Goal: Submit feedback/report problem: Leave review/rating

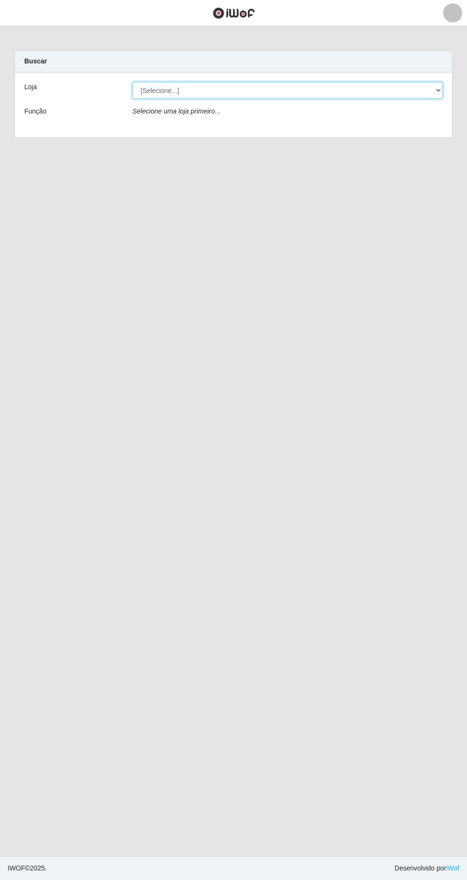
click at [433, 86] on select "[Selecione...] SuperFácil Atacado - [GEOGRAPHIC_DATA]" at bounding box center [288, 90] width 311 height 17
select select "503"
click at [133, 82] on select "[Selecione...] SuperFácil Atacado - [GEOGRAPHIC_DATA]" at bounding box center [288, 90] width 311 height 17
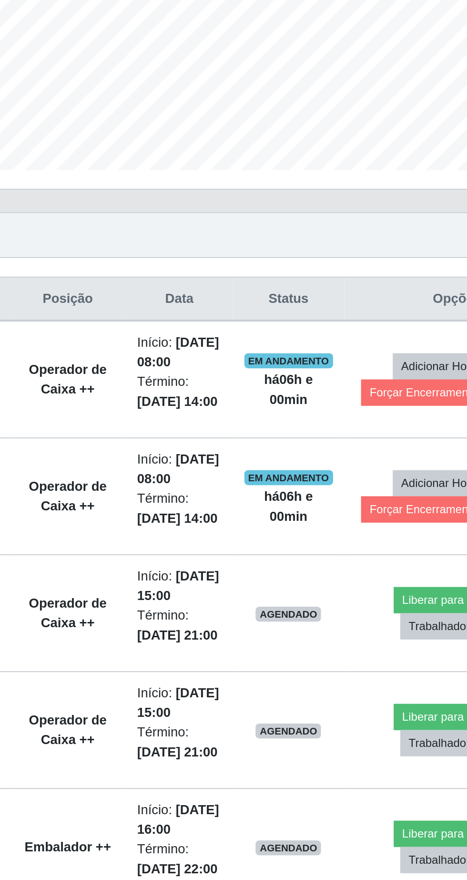
scroll to position [5, 0]
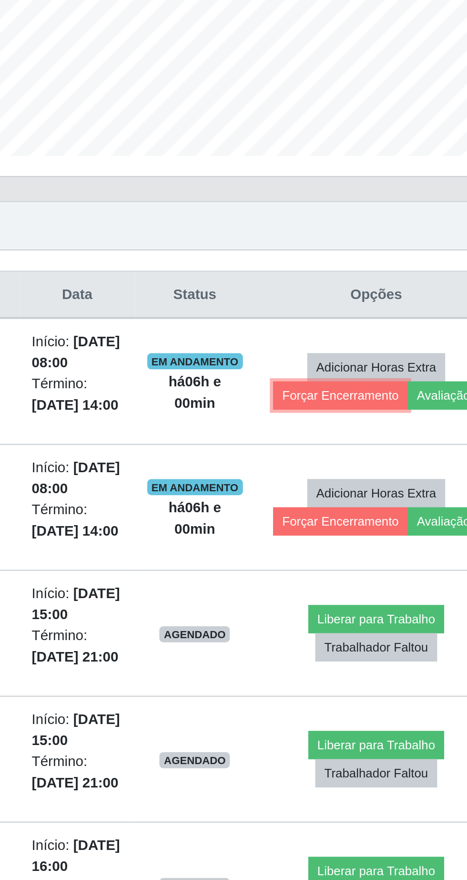
click at [368, 448] on button "Forçar Encerramento" at bounding box center [368, 454] width 64 height 13
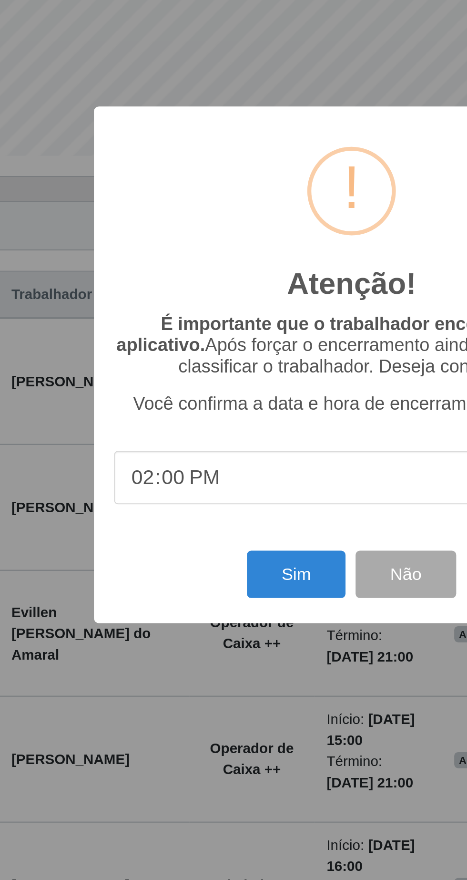
click at [223, 621] on div "Atenção! × É importante que o trabalhador encerre pelo aplicativo. Após forçar …" at bounding box center [233, 440] width 467 height 880
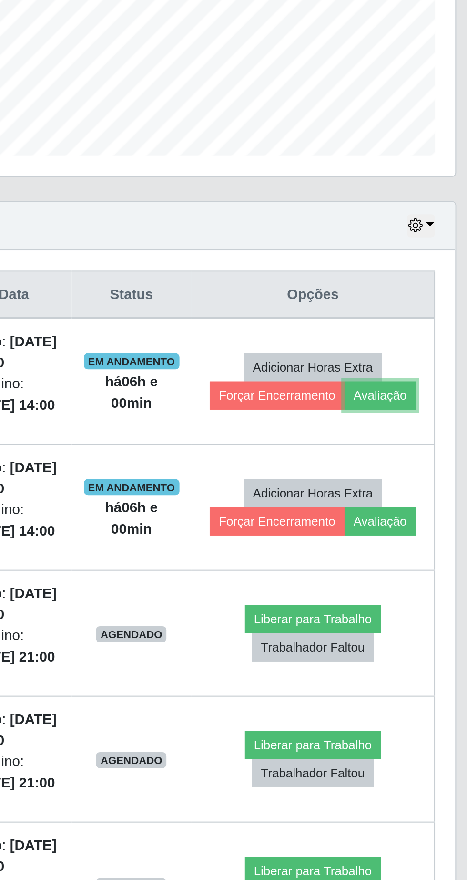
click at [426, 448] on button "Avaliação" at bounding box center [417, 454] width 34 height 13
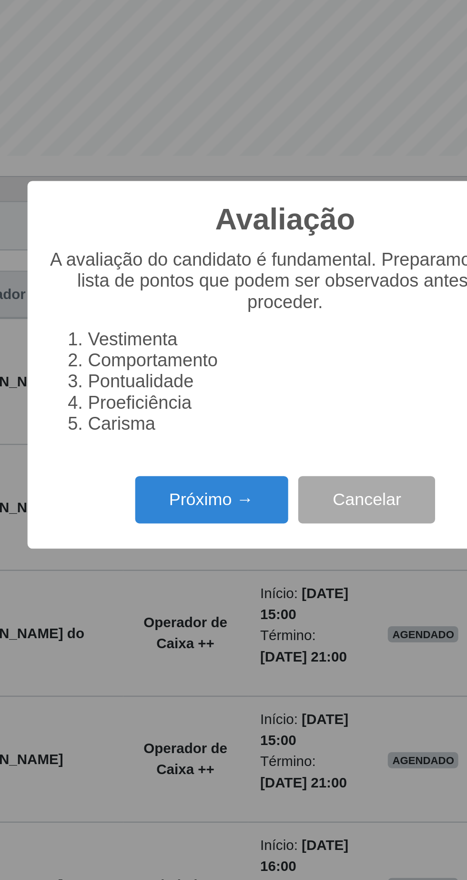
click at [195, 507] on button "Próximo →" at bounding box center [199, 504] width 73 height 22
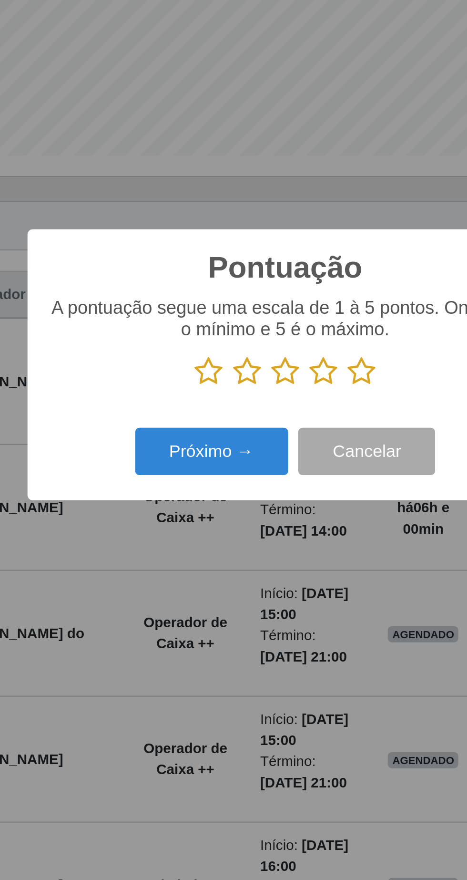
click at [268, 447] on icon at bounding box center [269, 443] width 13 height 14
click at [263, 450] on input "radio" at bounding box center [263, 450] width 0 height 0
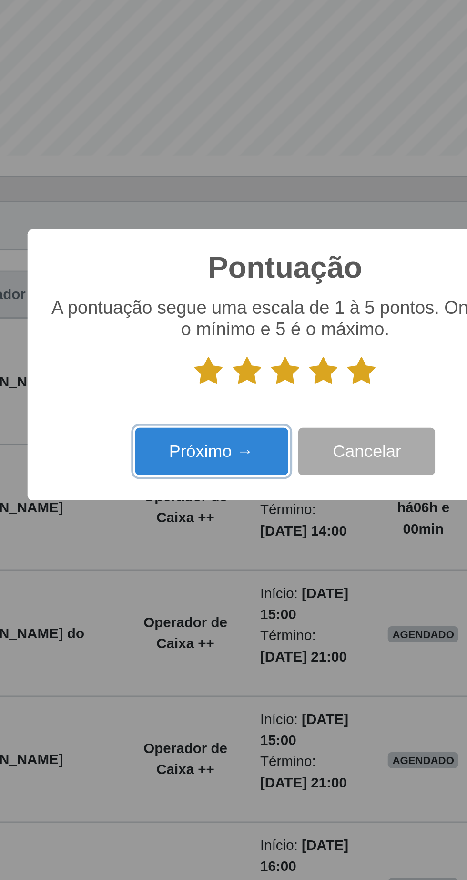
click at [211, 483] on button "Próximo →" at bounding box center [199, 481] width 73 height 22
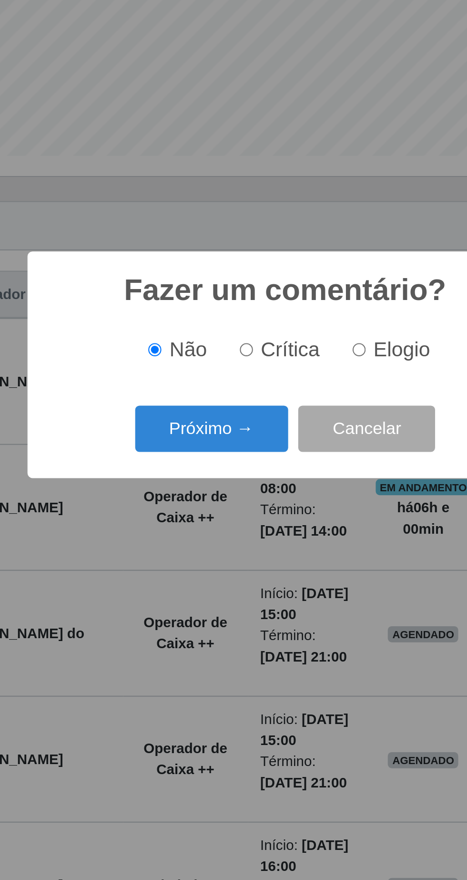
click at [217, 469] on button "Próximo →" at bounding box center [199, 470] width 73 height 22
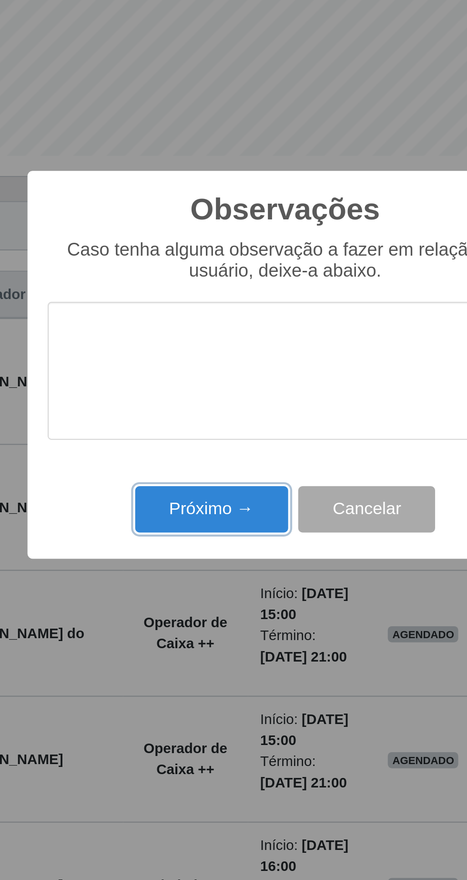
click at [212, 513] on button "Próximo →" at bounding box center [199, 508] width 73 height 22
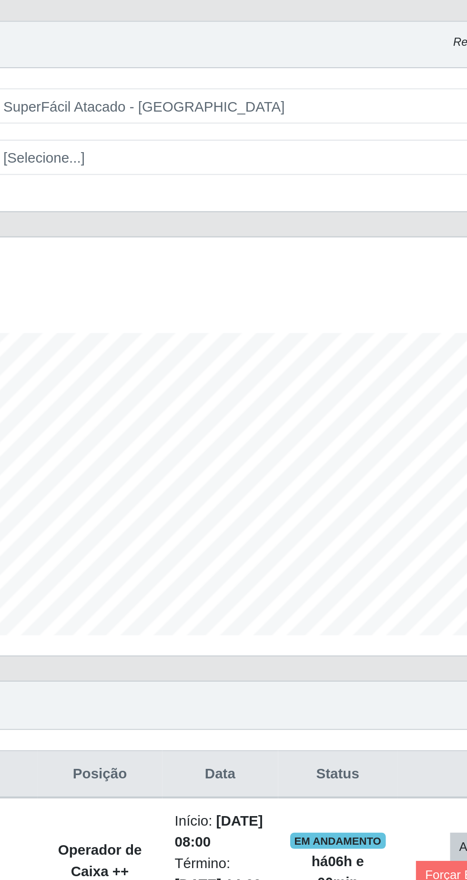
scroll to position [0, 0]
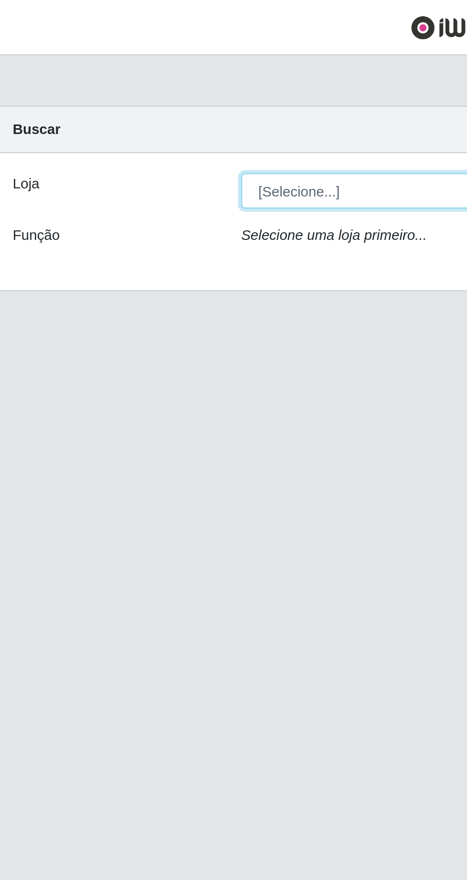
click at [202, 83] on select "[Selecione...] SuperFácil Atacado - [GEOGRAPHIC_DATA]" at bounding box center [288, 90] width 311 height 17
select select "503"
click at [133, 82] on select "[Selecione...] SuperFácil Atacado - [GEOGRAPHIC_DATA]" at bounding box center [288, 90] width 311 height 17
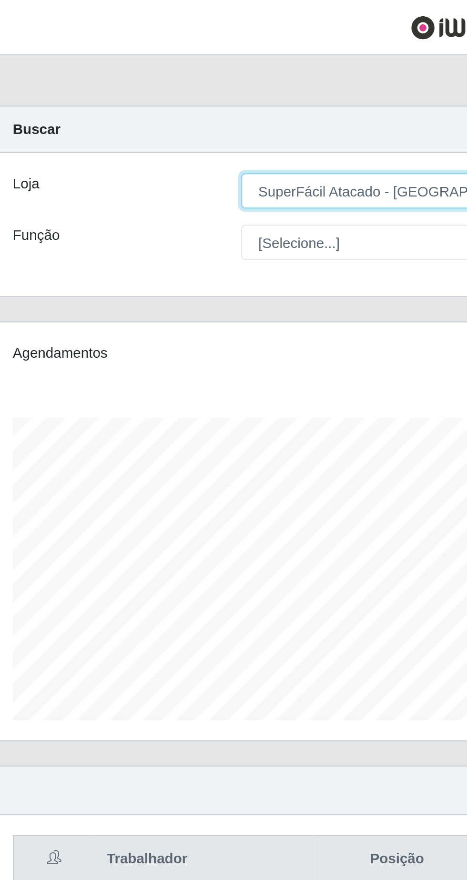
scroll to position [198, 438]
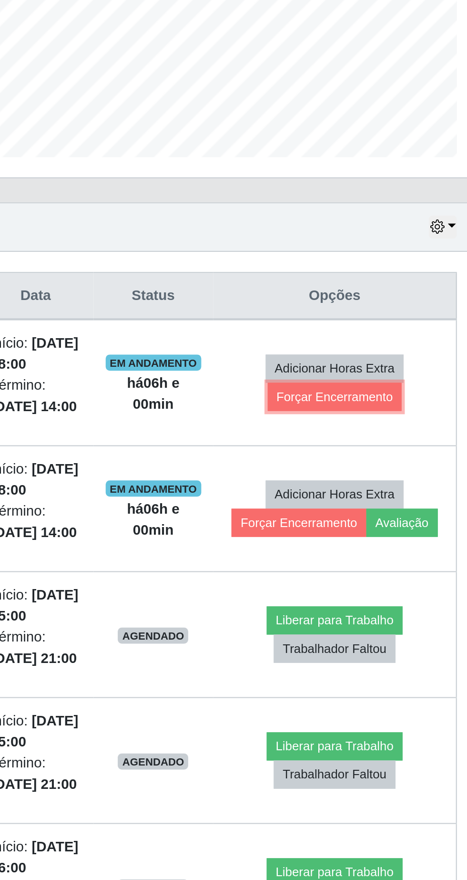
click at [397, 457] on button "Forçar Encerramento" at bounding box center [385, 454] width 64 height 13
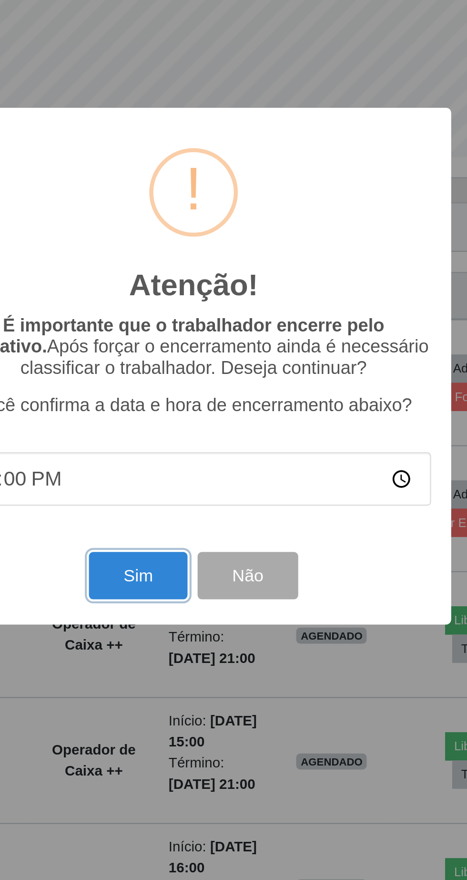
click at [217, 550] on button "Sim" at bounding box center [207, 539] width 46 height 22
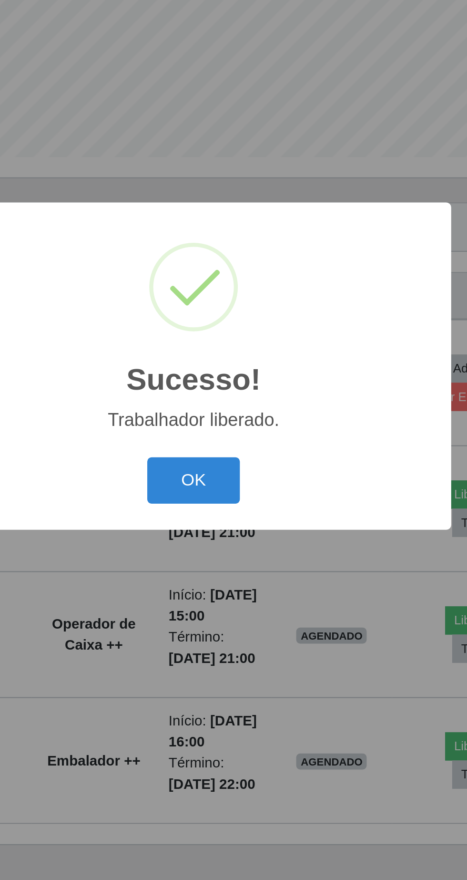
click at [238, 506] on button "OK" at bounding box center [234, 494] width 44 height 22
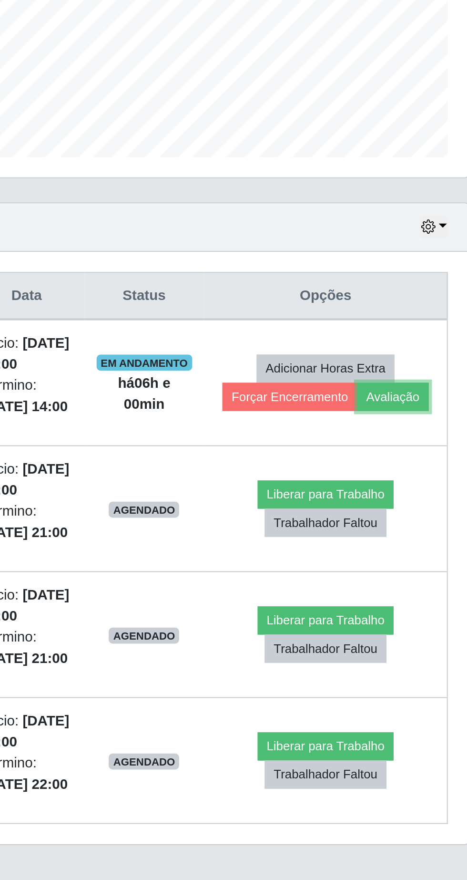
click at [422, 454] on button "Avaliação" at bounding box center [417, 454] width 34 height 13
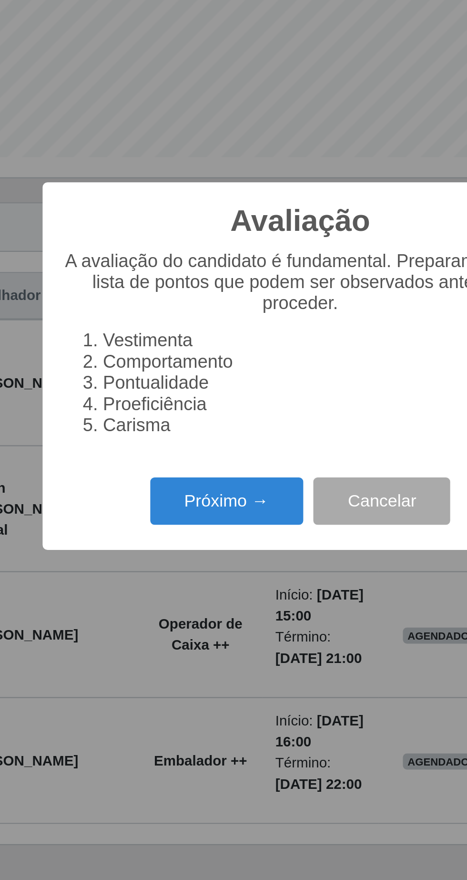
click at [209, 515] on button "Próximo →" at bounding box center [199, 504] width 73 height 22
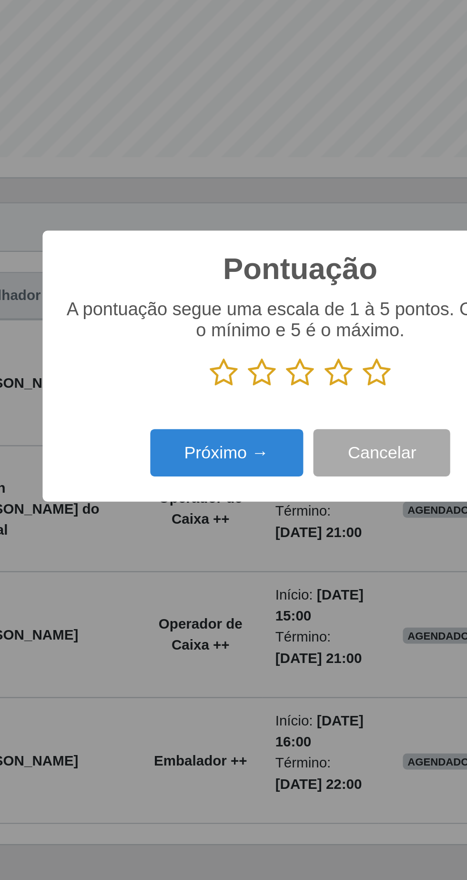
click at [275, 450] on icon at bounding box center [269, 443] width 13 height 14
click at [263, 450] on input "radio" at bounding box center [263, 450] width 0 height 0
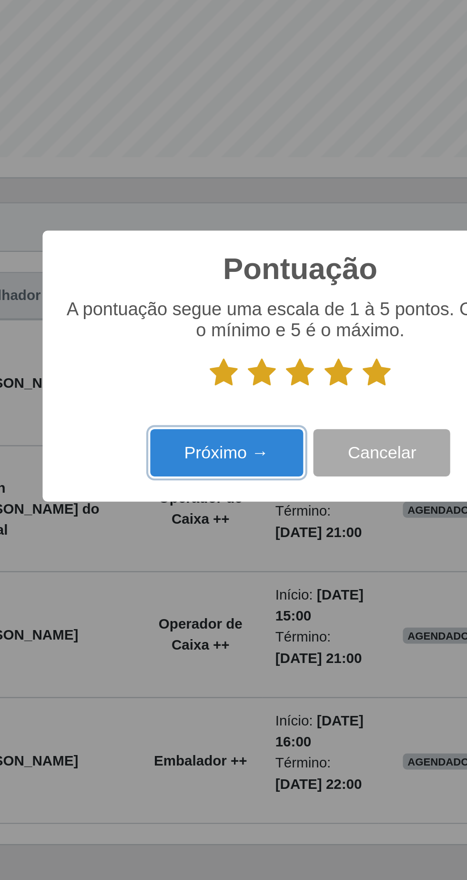
click at [204, 492] on button "Próximo →" at bounding box center [199, 481] width 73 height 22
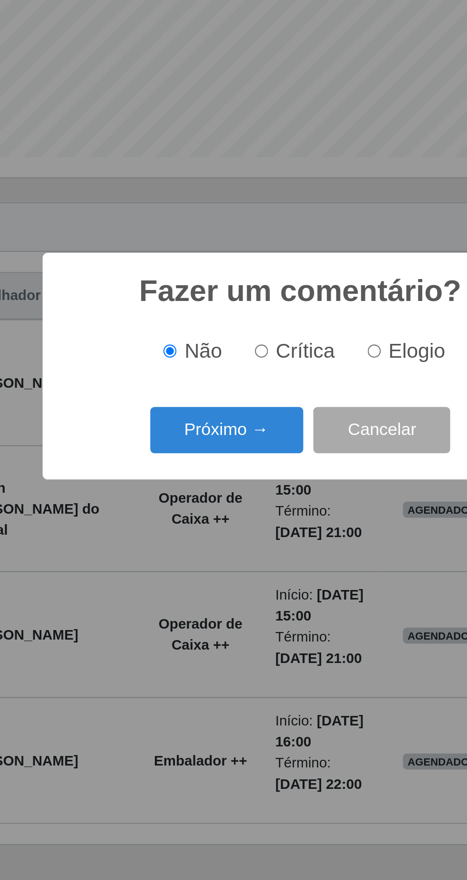
click at [210, 482] on button "Próximo →" at bounding box center [199, 470] width 73 height 22
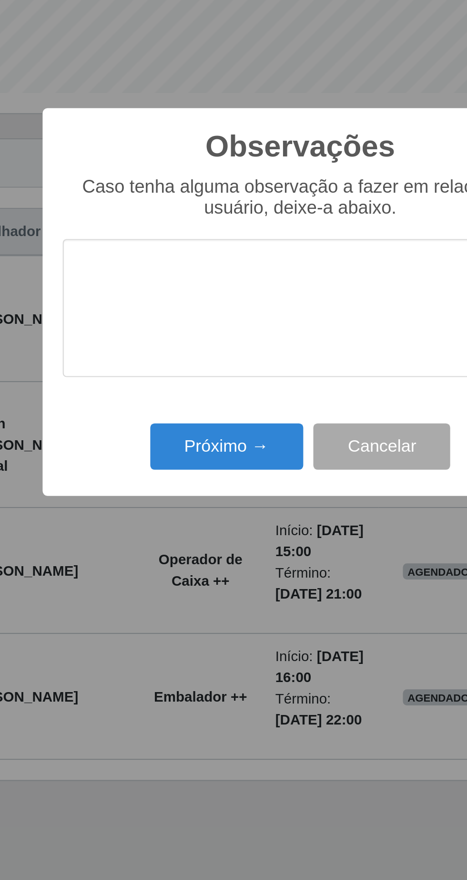
click at [210, 539] on div "Observações × Caso tenha alguma observação a fazer em relação ao usuário, deixe…" at bounding box center [233, 440] width 467 height 880
click at [209, 515] on button "Próximo →" at bounding box center [199, 508] width 73 height 22
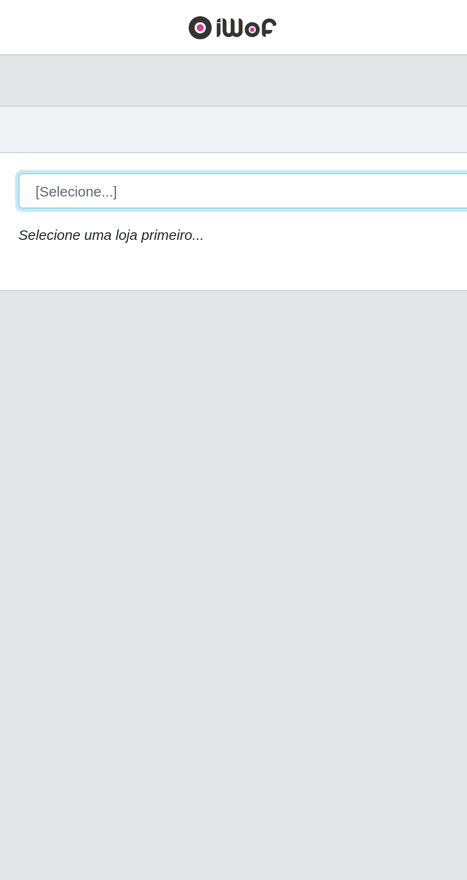
click at [308, 97] on select "[Selecione...] SuperFácil Atacado - [GEOGRAPHIC_DATA]" at bounding box center [288, 90] width 311 height 17
select select "503"
click at [133, 82] on select "[Selecione...] SuperFácil Atacado - [GEOGRAPHIC_DATA]" at bounding box center [288, 90] width 311 height 17
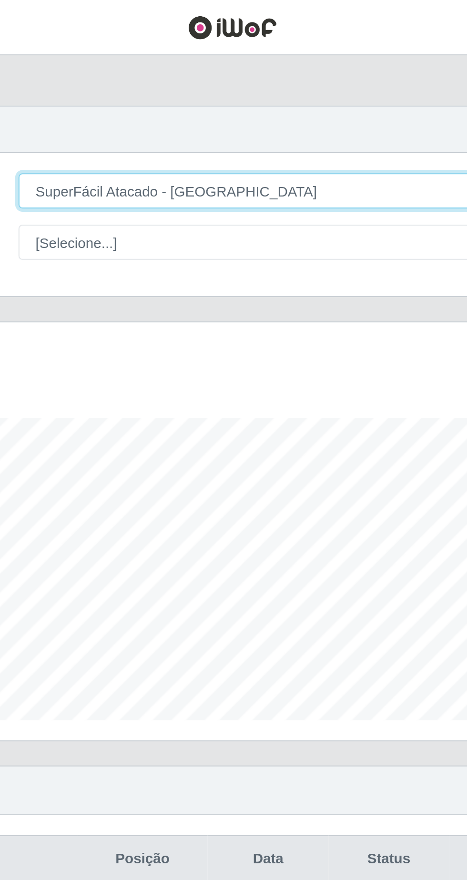
scroll to position [198, 438]
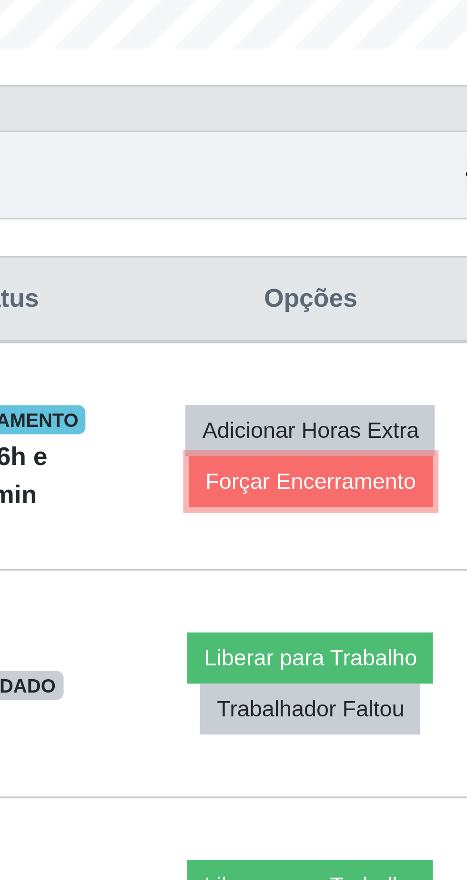
click at [395, 456] on button "Forçar Encerramento" at bounding box center [390, 454] width 64 height 13
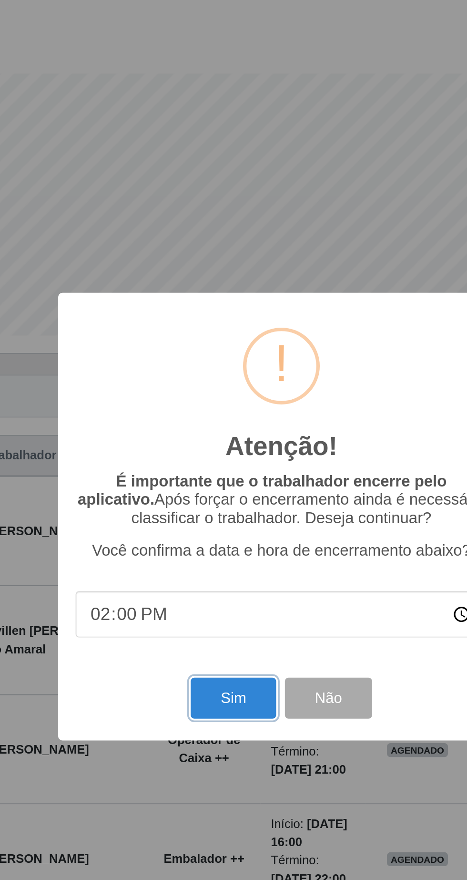
click at [207, 550] on button "Sim" at bounding box center [207, 539] width 46 height 22
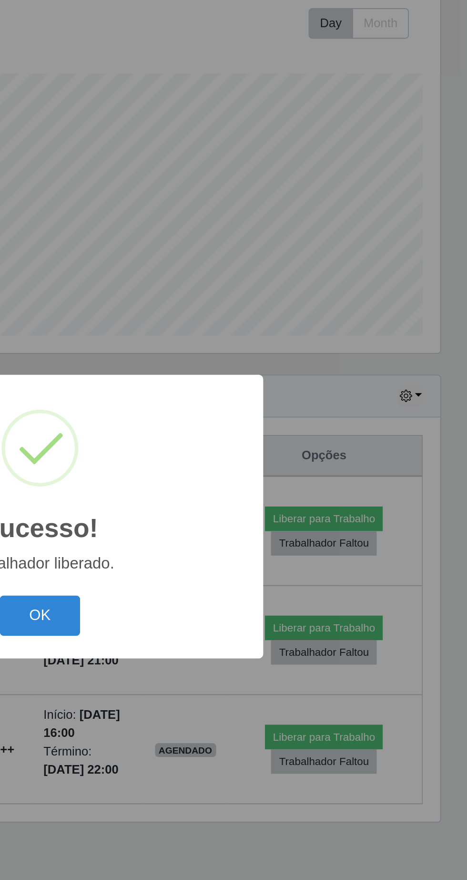
scroll to position [0, 0]
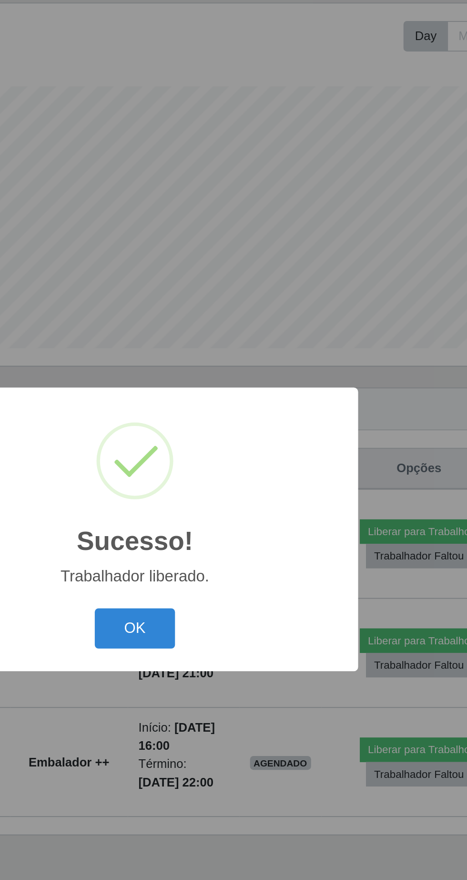
click at [251, 506] on button "OK" at bounding box center [234, 494] width 44 height 22
